Goal: Browse casually

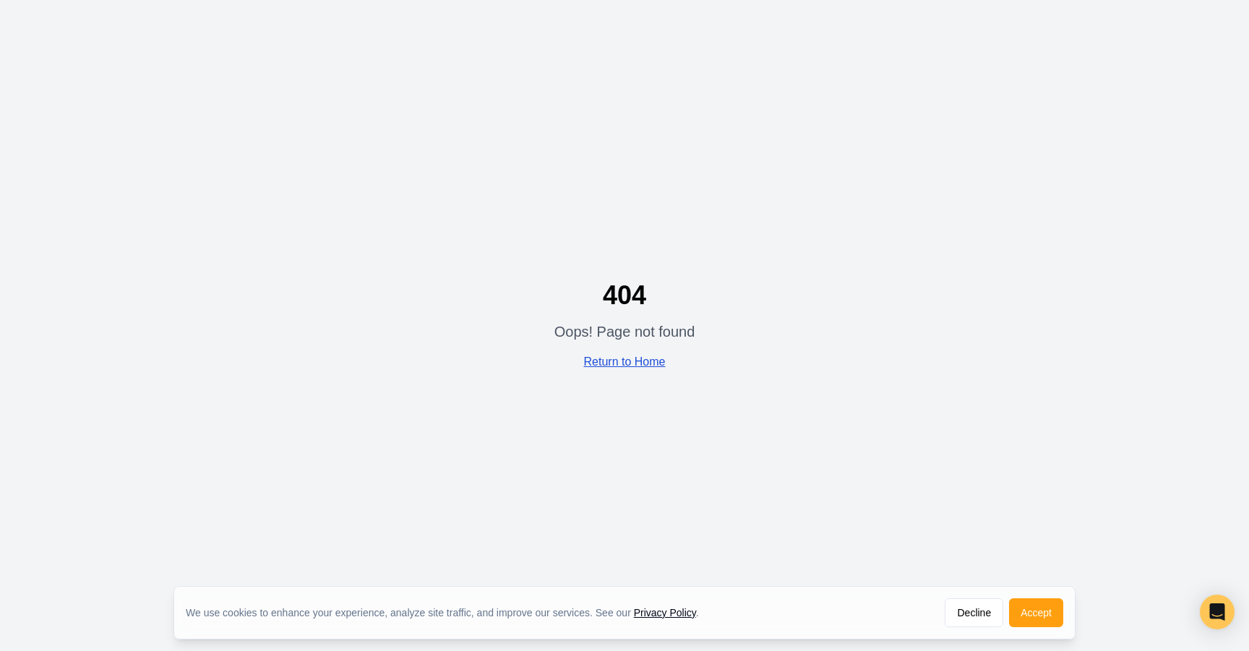
click at [658, 359] on link "Return to Home" at bounding box center [625, 362] width 82 height 12
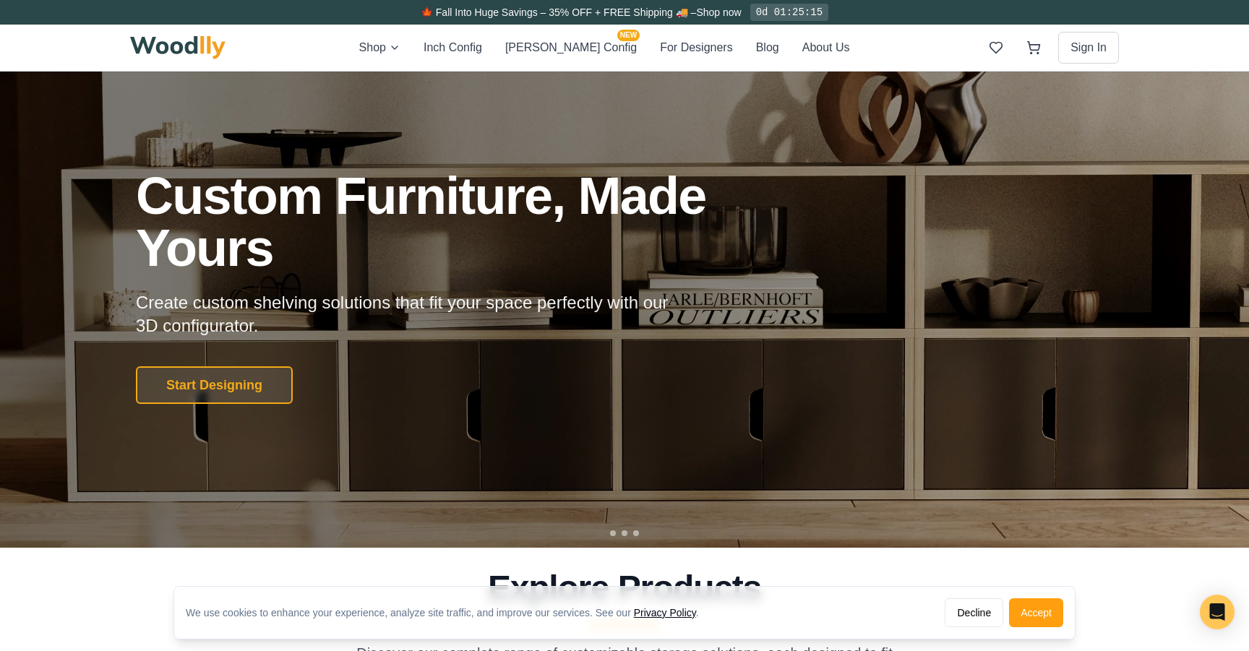
scroll to position [64, 0]
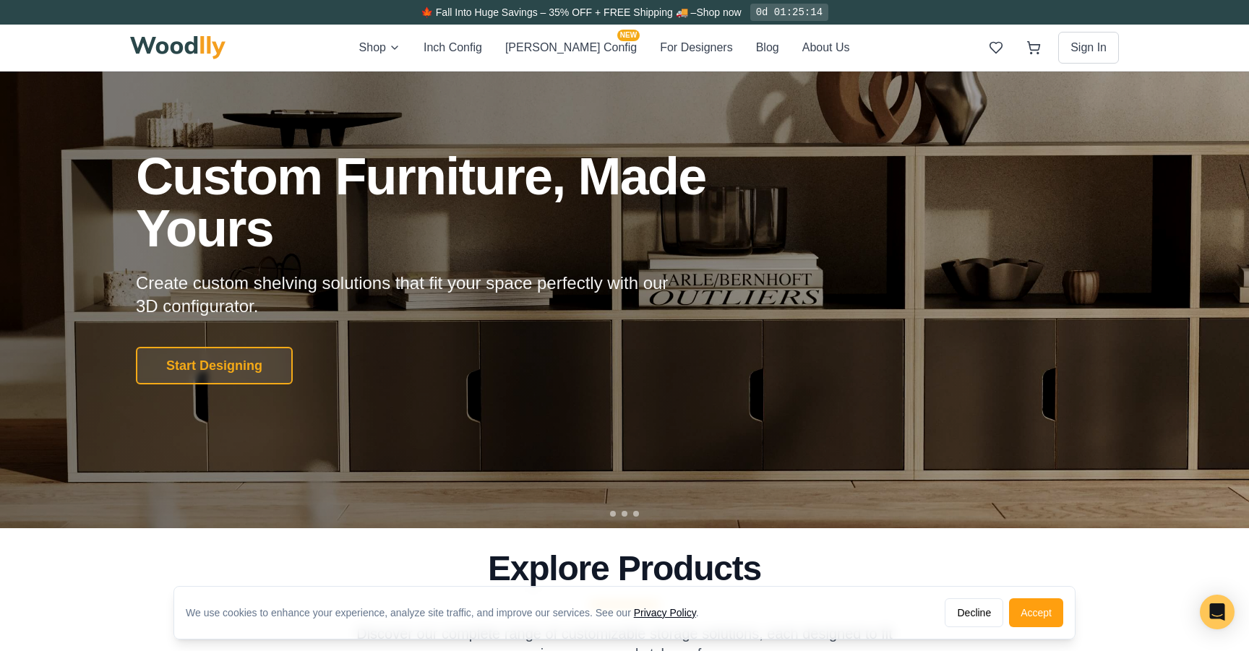
click at [618, 514] on div at bounding box center [624, 514] width 29 height 6
click at [629, 518] on div at bounding box center [624, 267] width 1249 height 521
click at [638, 515] on div at bounding box center [636, 514] width 6 height 6
click at [625, 514] on div at bounding box center [625, 514] width 6 height 6
click at [613, 513] on div at bounding box center [613, 514] width 6 height 6
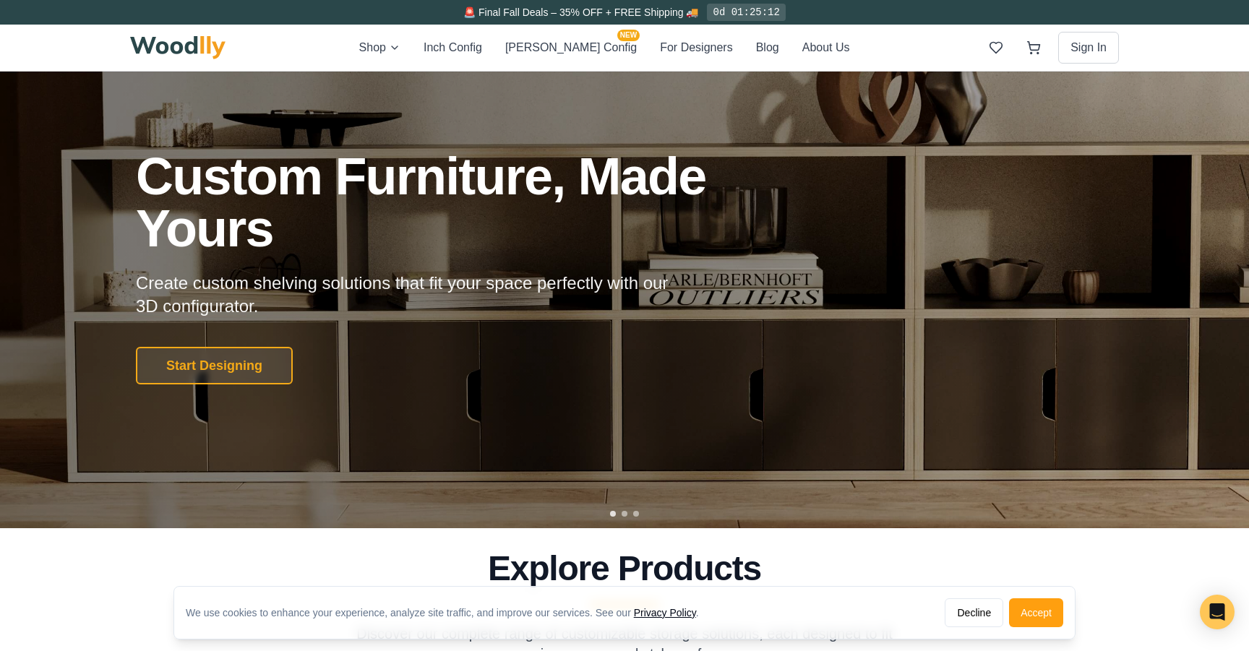
click at [611, 512] on div at bounding box center [613, 514] width 6 height 6
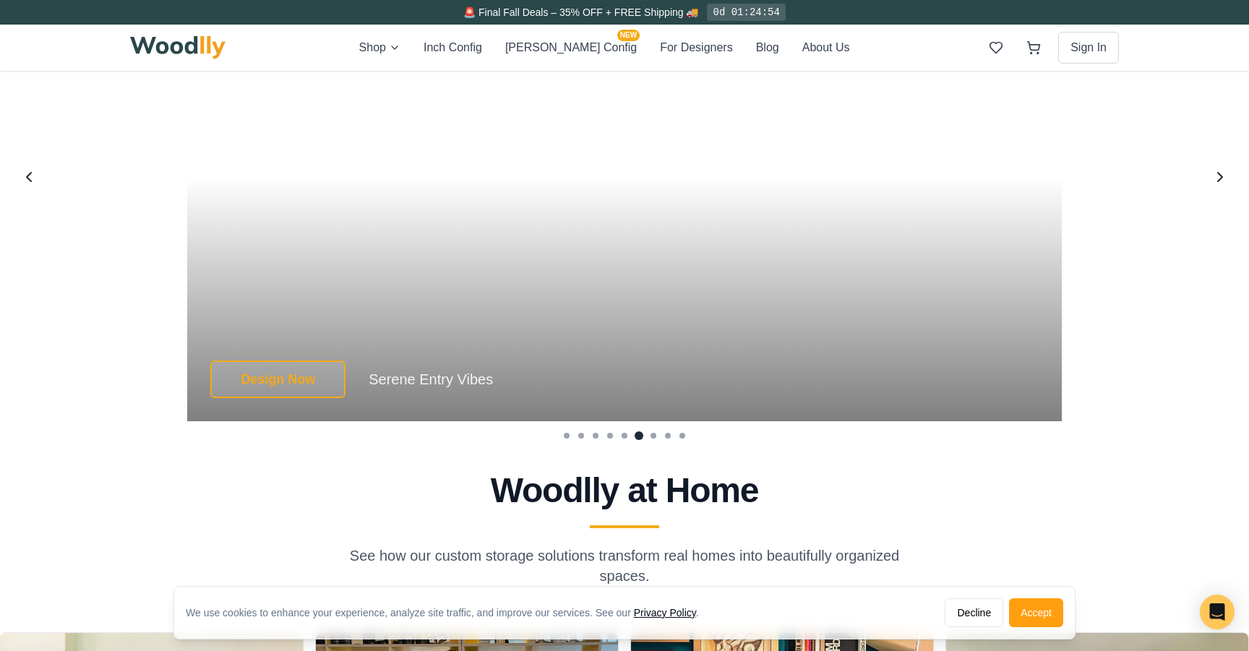
scroll to position [2695, 0]
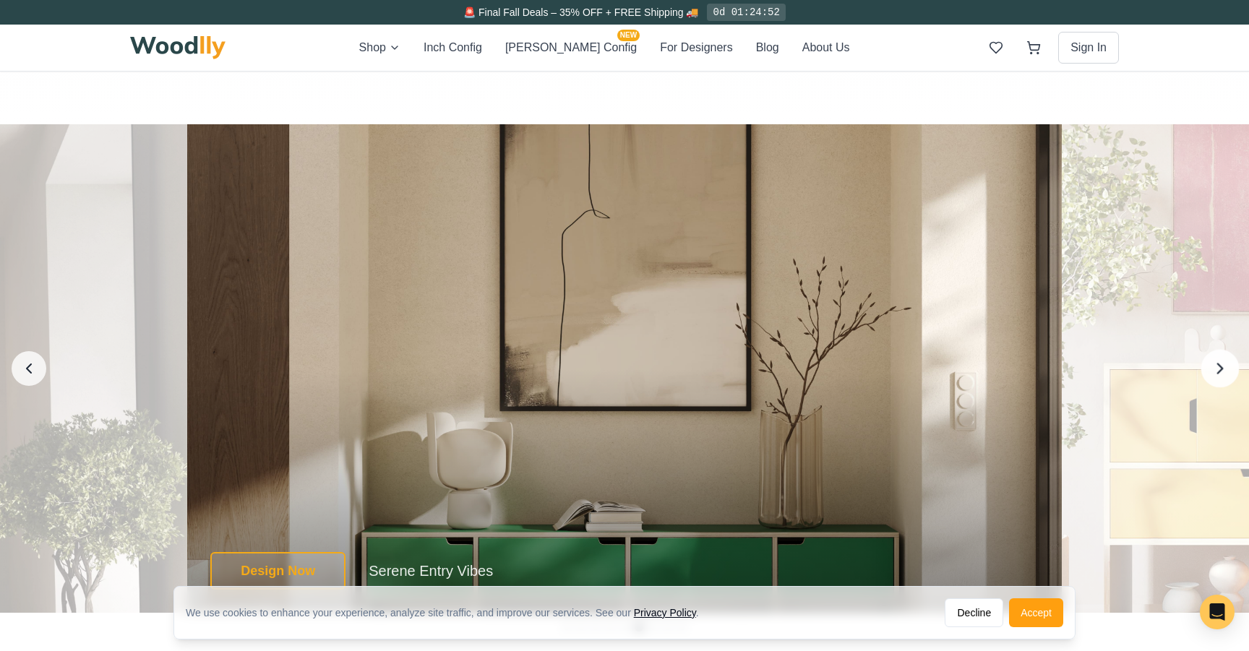
click at [1211, 360] on icon "Next image" at bounding box center [1220, 368] width 19 height 19
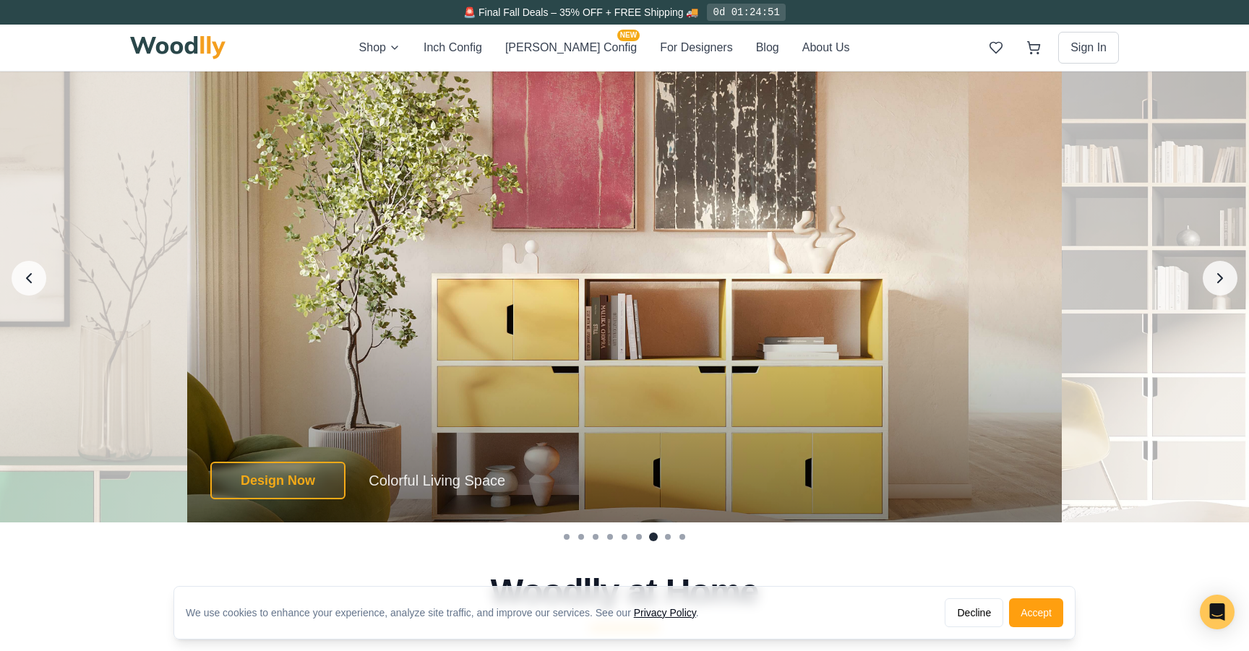
scroll to position [2786, 0]
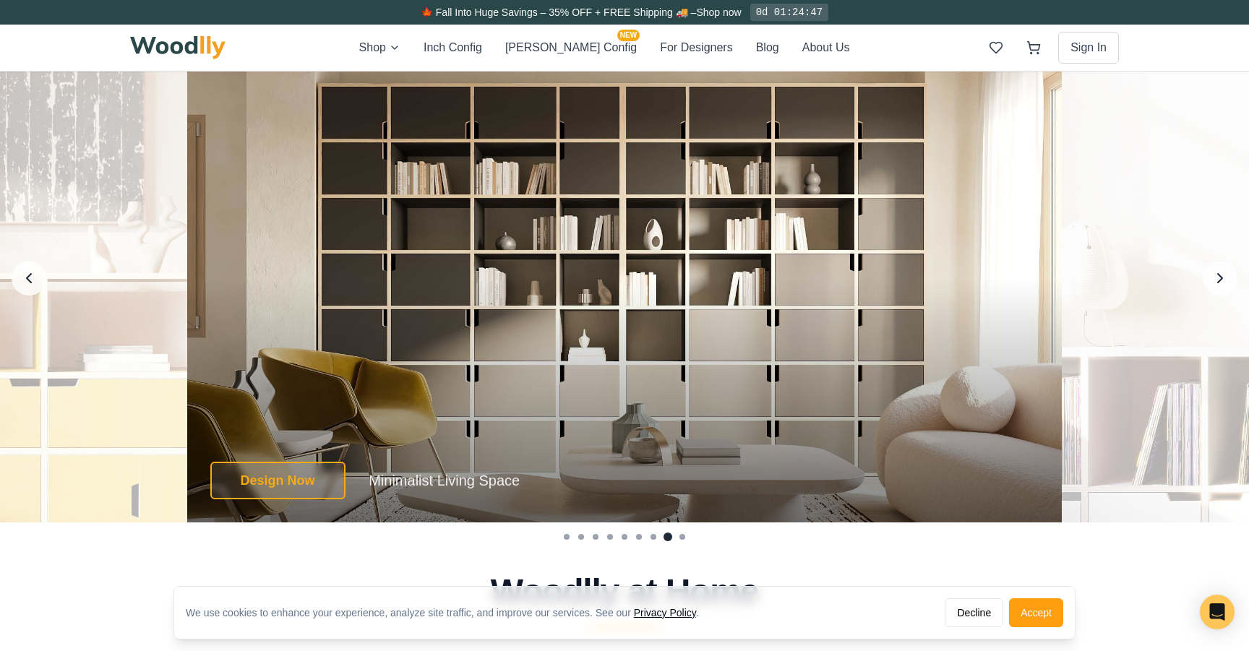
click at [1218, 280] on icon "Next image" at bounding box center [1220, 278] width 19 height 19
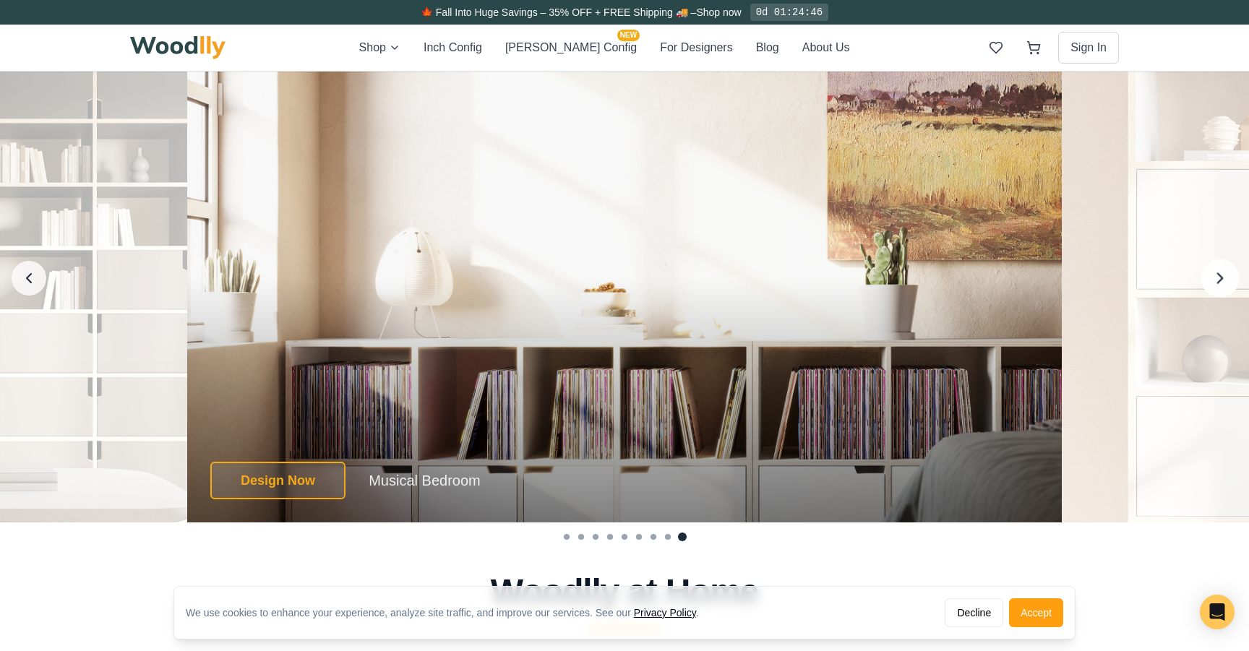
click at [1218, 280] on icon "Next image" at bounding box center [1220, 278] width 19 height 19
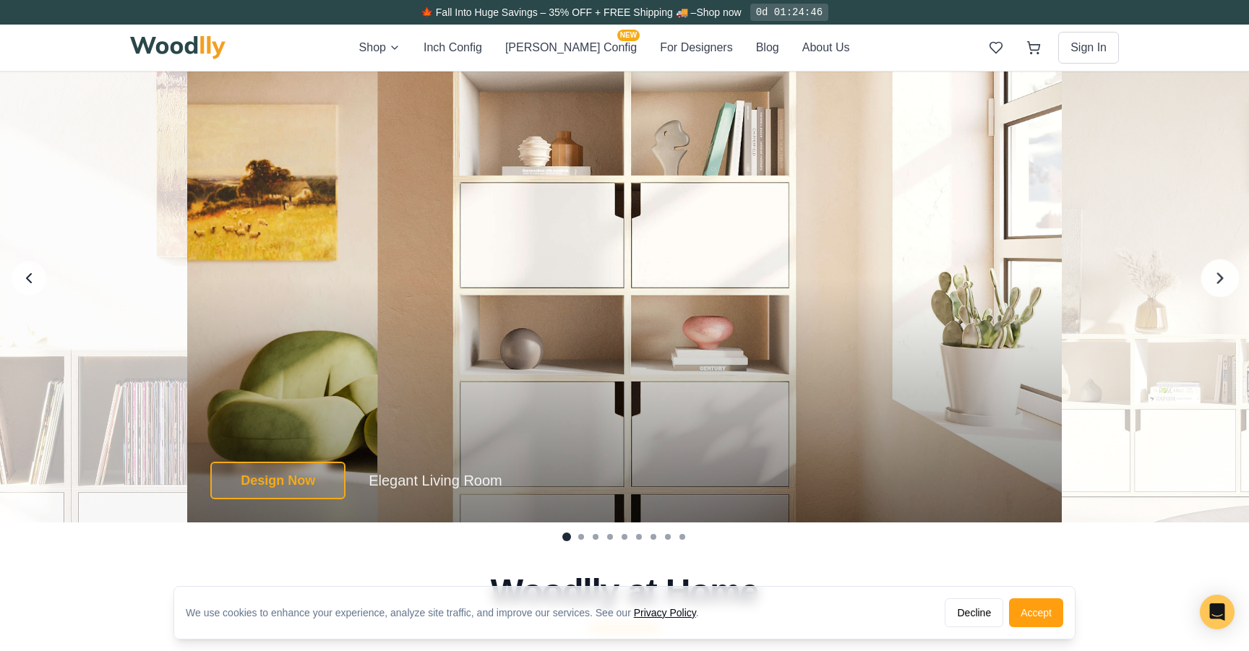
click at [1218, 280] on icon "Next image" at bounding box center [1220, 278] width 19 height 19
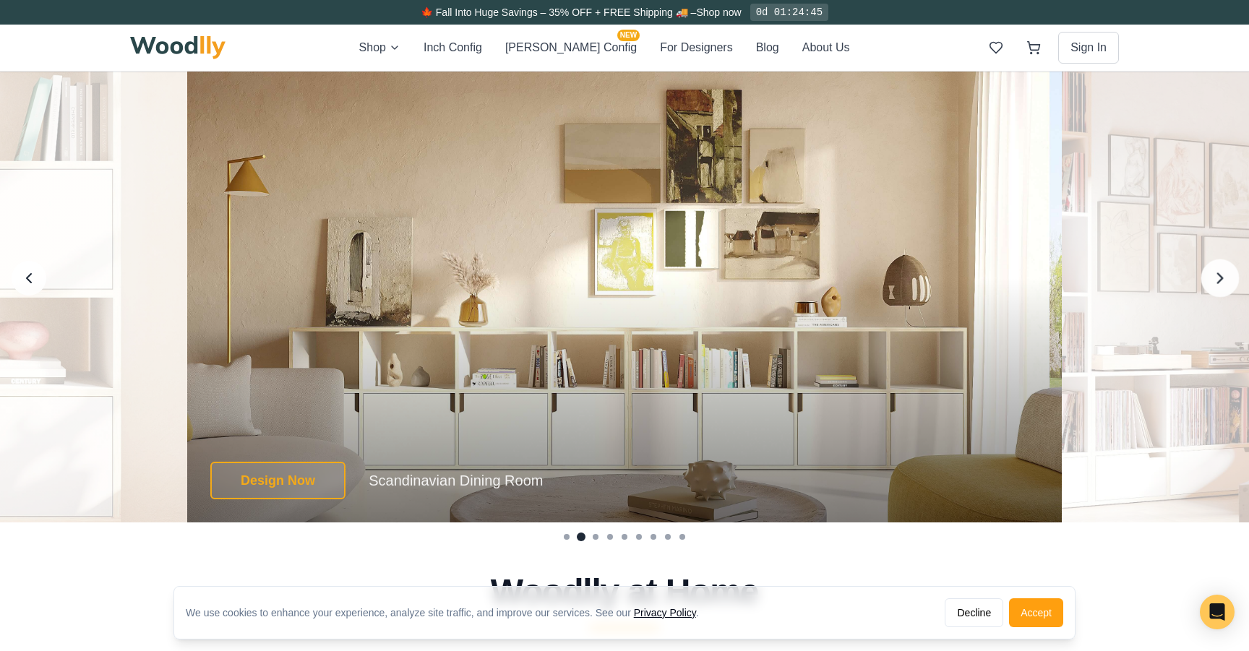
click at [1218, 280] on icon "Next image" at bounding box center [1220, 278] width 19 height 19
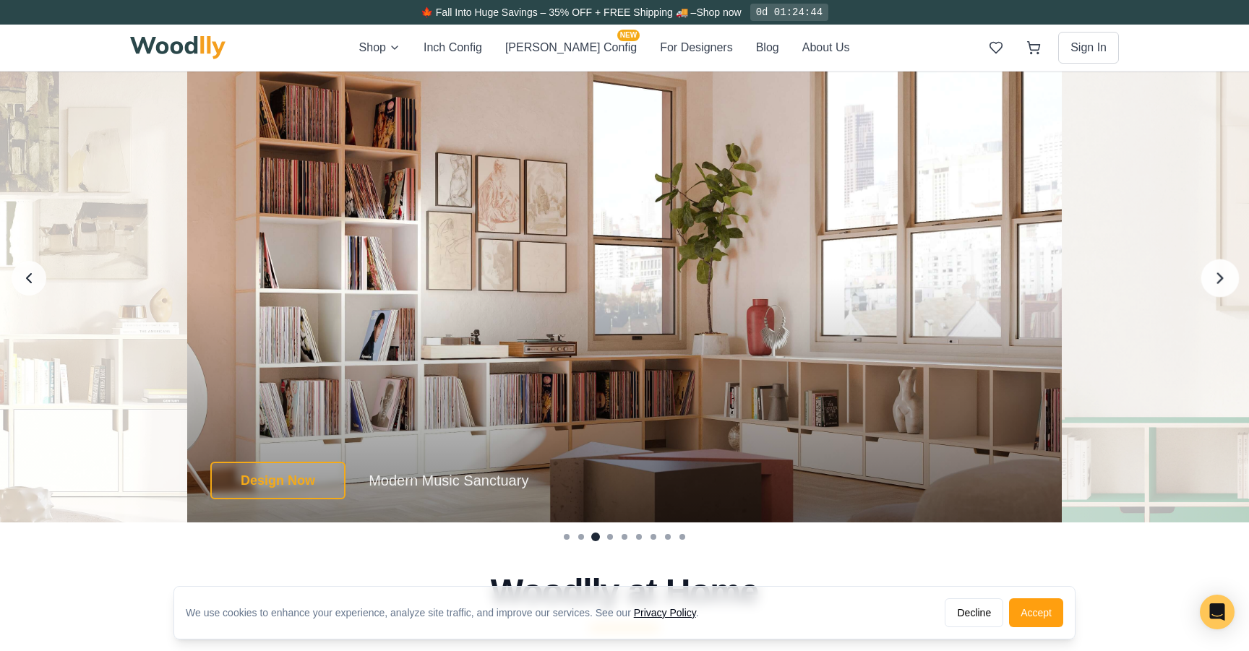
click at [1218, 280] on icon "Next image" at bounding box center [1220, 278] width 19 height 19
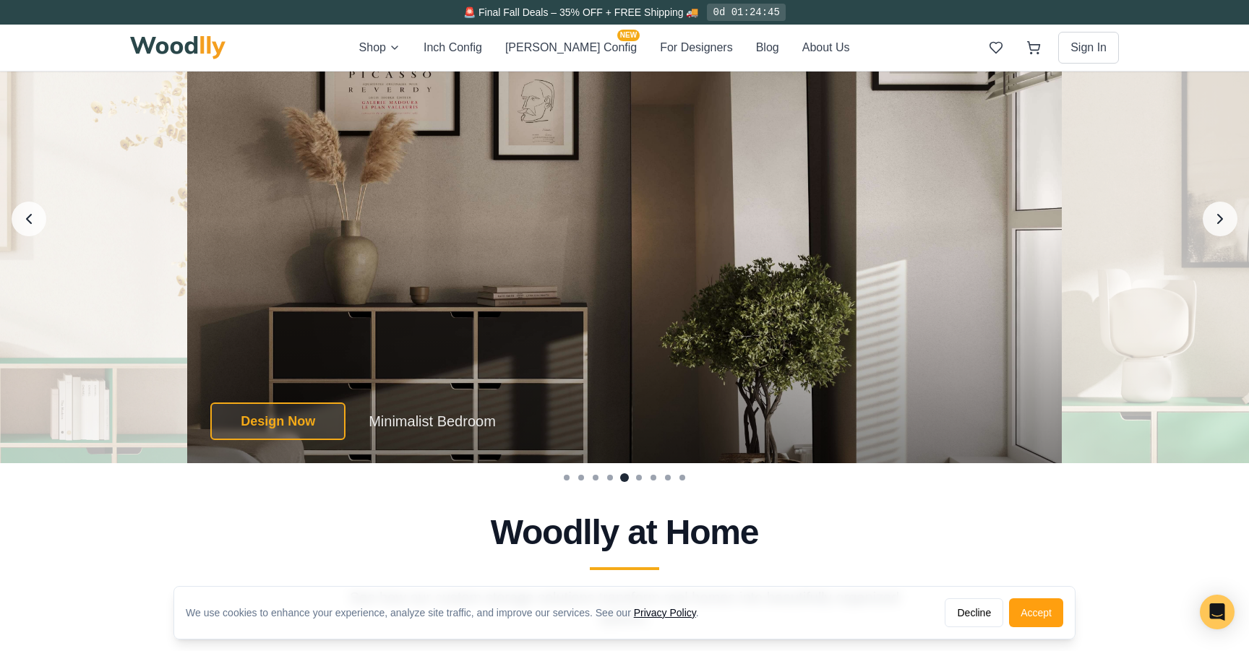
scroll to position [2849, 0]
